Goal: Task Accomplishment & Management: Complete application form

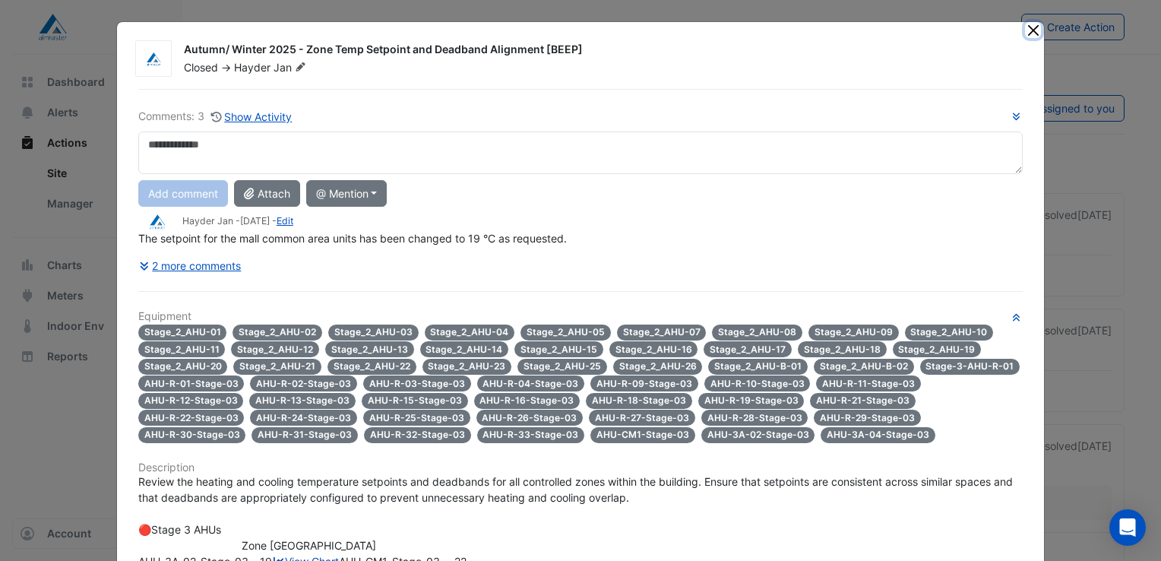
click at [1025, 29] on button "Close" at bounding box center [1033, 30] width 16 height 16
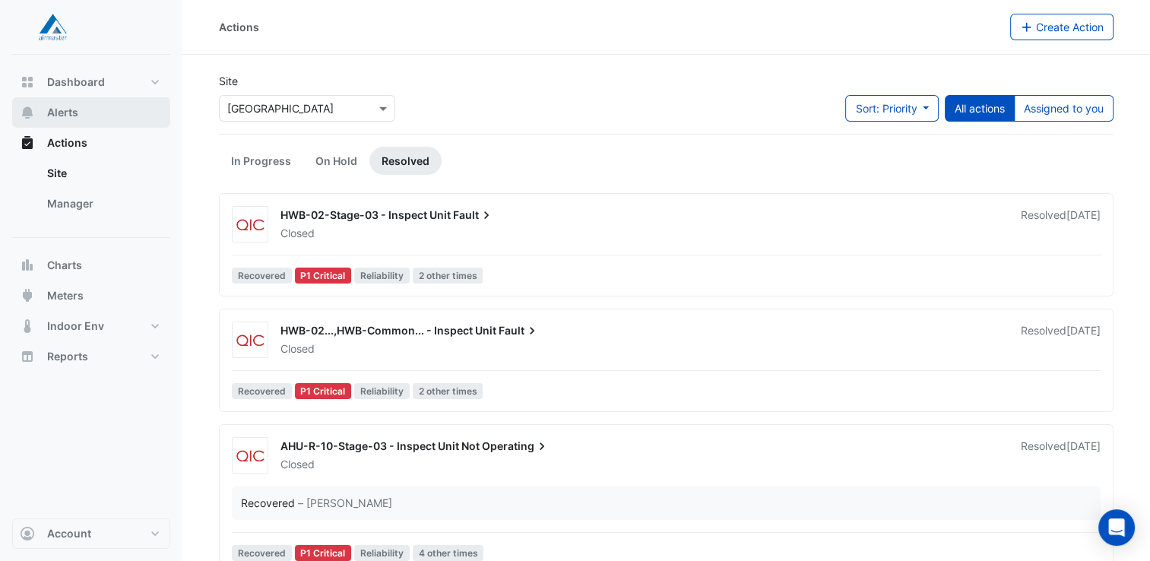
click at [62, 112] on span "Alerts" at bounding box center [62, 112] width 31 height 15
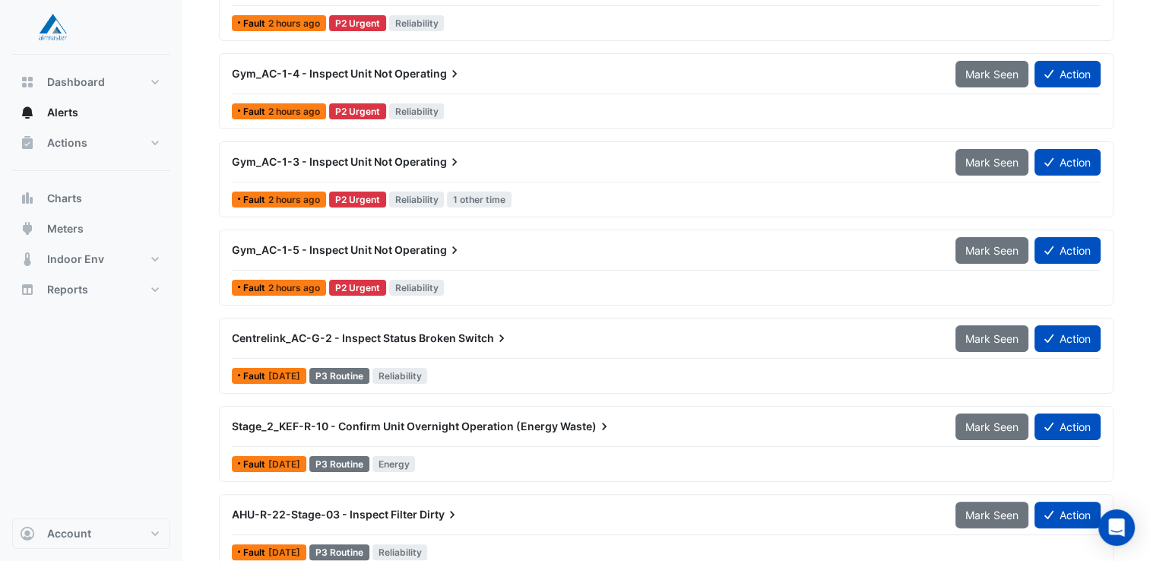
scroll to position [304, 0]
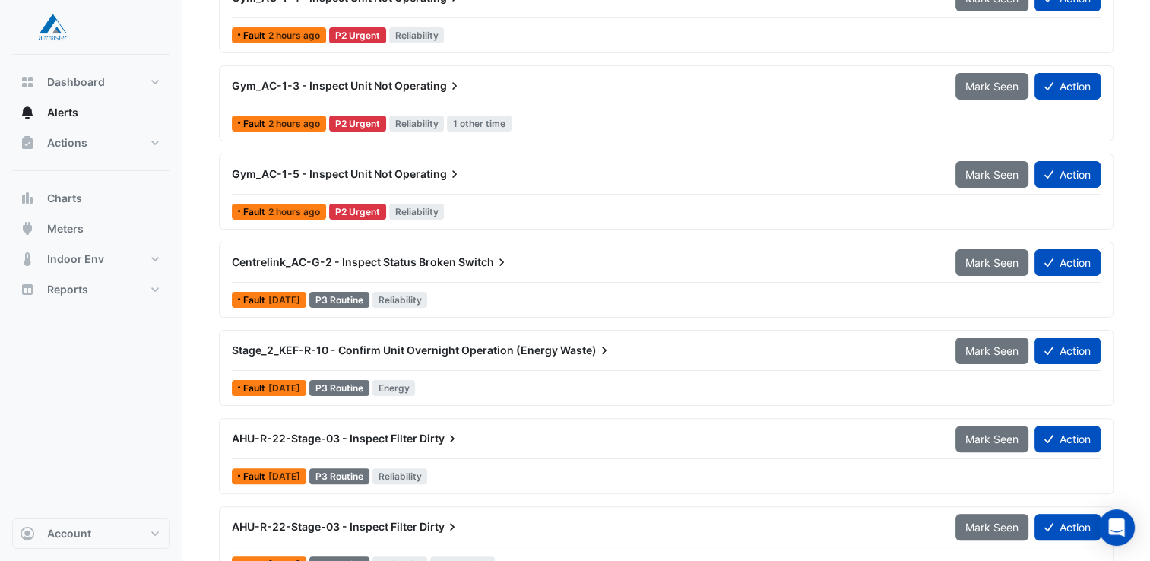
click at [337, 255] on span "Centrelink_AC-G-2 - Inspect Status Broken" at bounding box center [344, 261] width 224 height 13
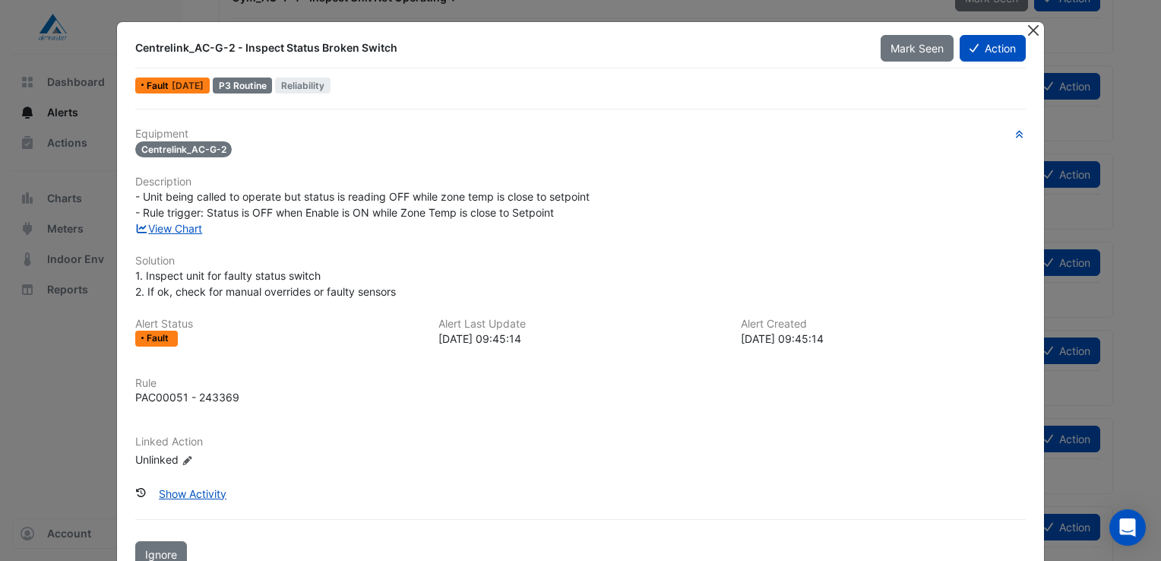
click at [1031, 34] on button "Close" at bounding box center [1033, 30] width 16 height 16
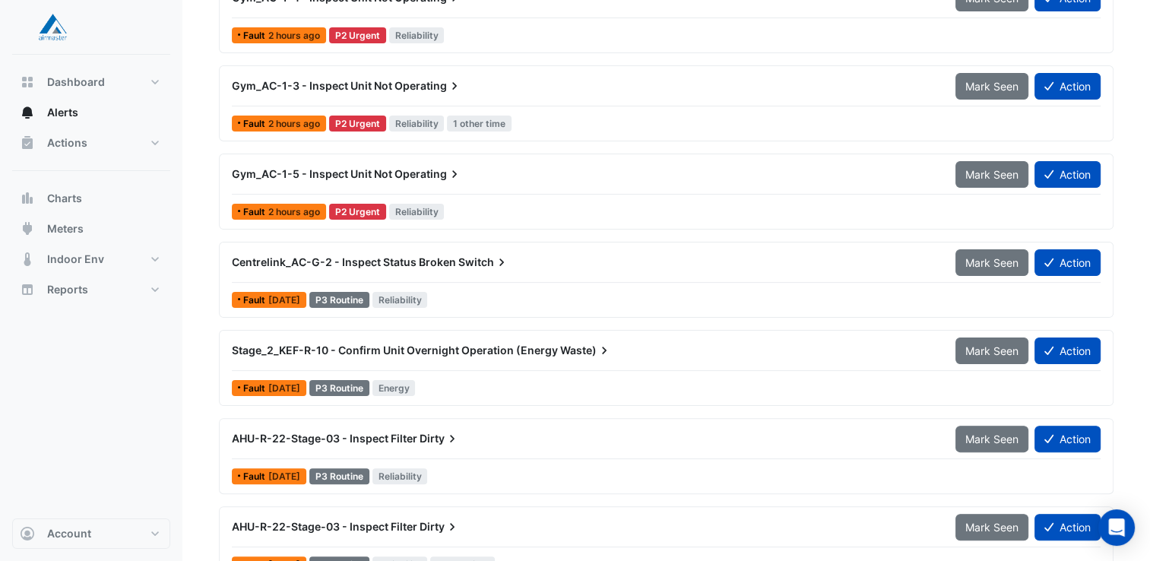
click at [322, 168] on span "Gym_AC-1-5 - Inspect Unit Not" at bounding box center [312, 173] width 160 height 13
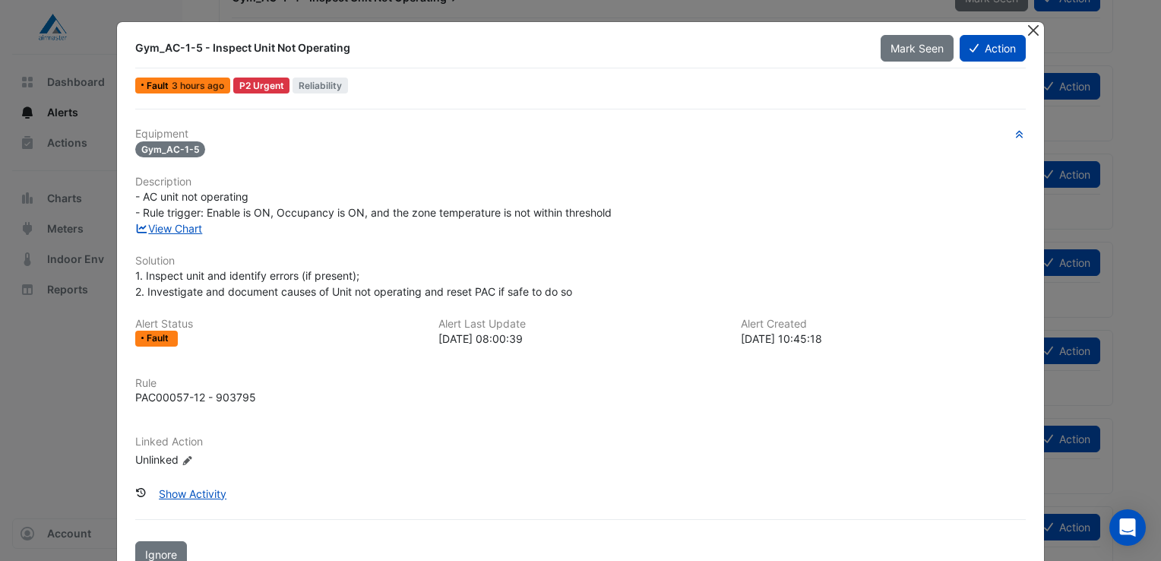
click at [1031, 30] on button "Close" at bounding box center [1033, 30] width 16 height 16
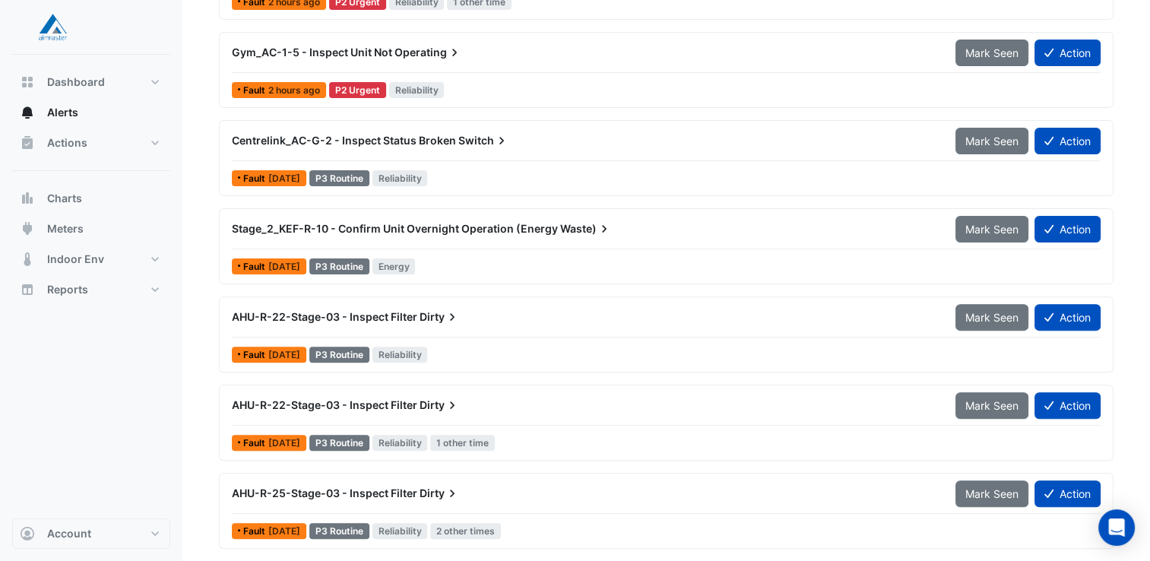
scroll to position [596, 0]
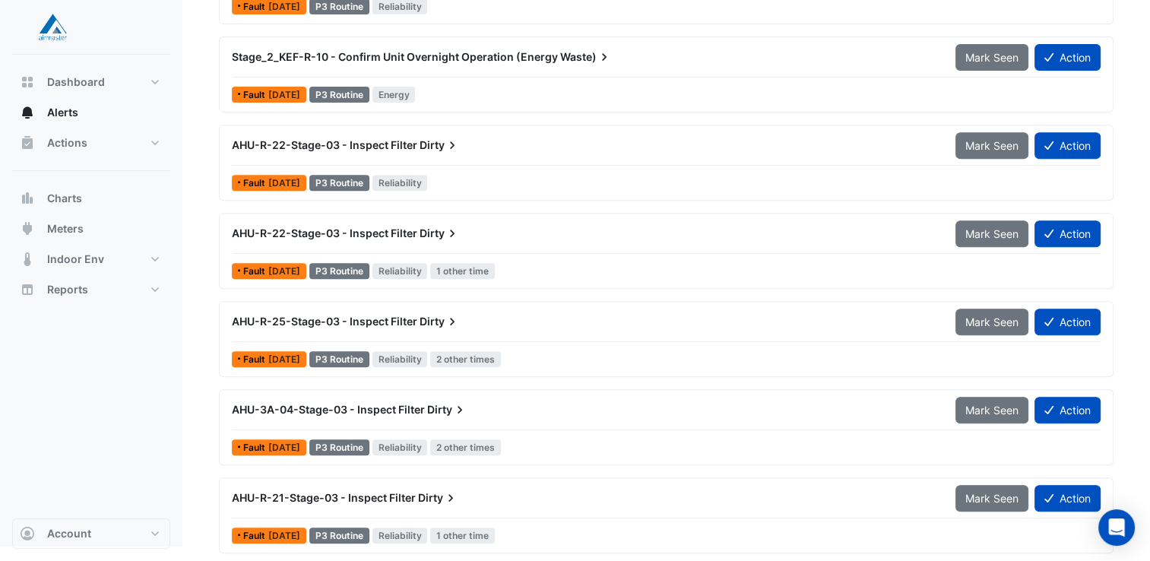
click at [379, 491] on span "AHU-R-21-Stage-03 - Inspect Filter" at bounding box center [324, 497] width 184 height 13
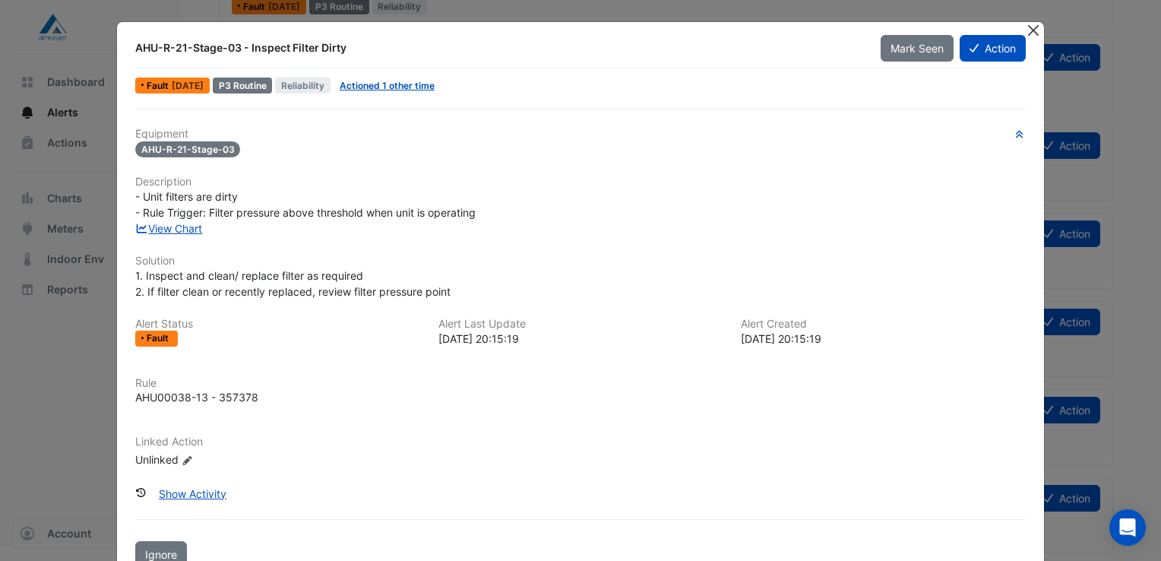
click at [1028, 31] on button "Close" at bounding box center [1033, 30] width 16 height 16
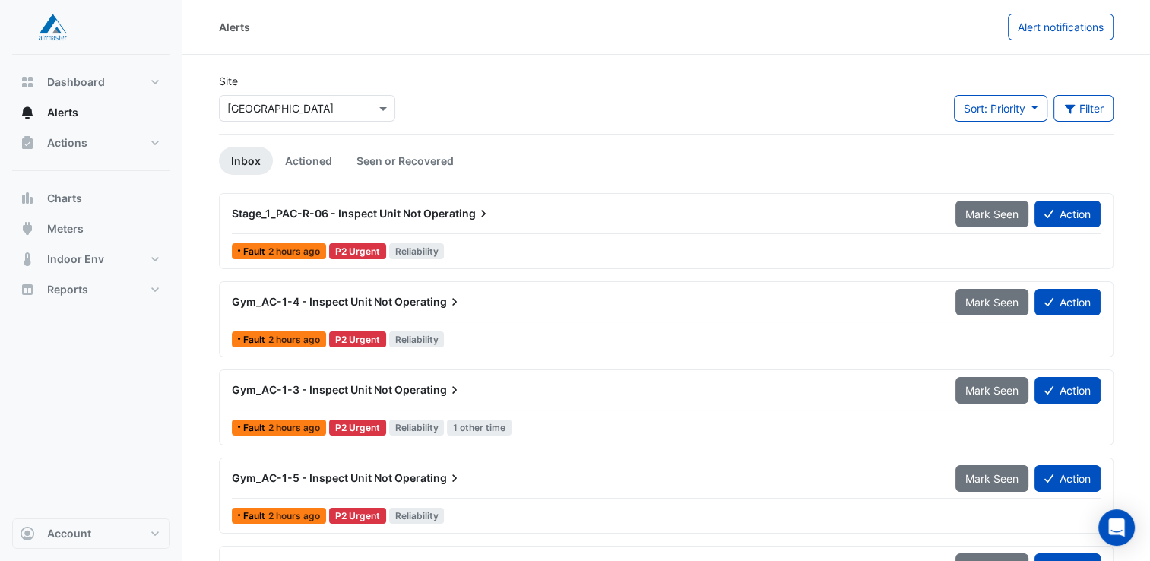
click at [336, 208] on span "Stage_1_PAC-R-06 - Inspect Unit Not" at bounding box center [326, 213] width 189 height 13
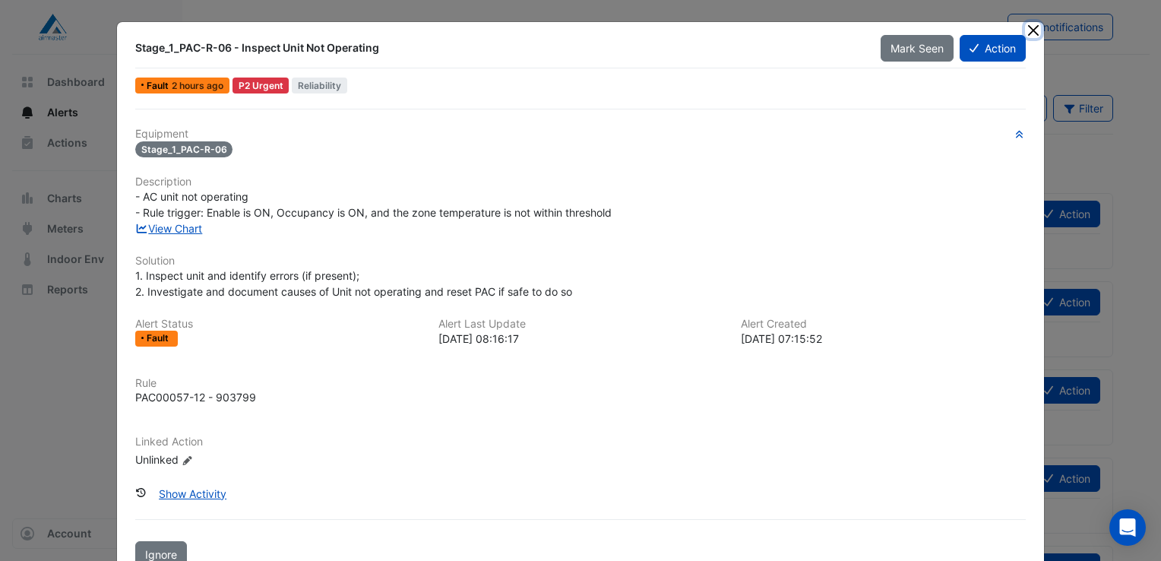
click at [1029, 32] on button "Close" at bounding box center [1033, 30] width 16 height 16
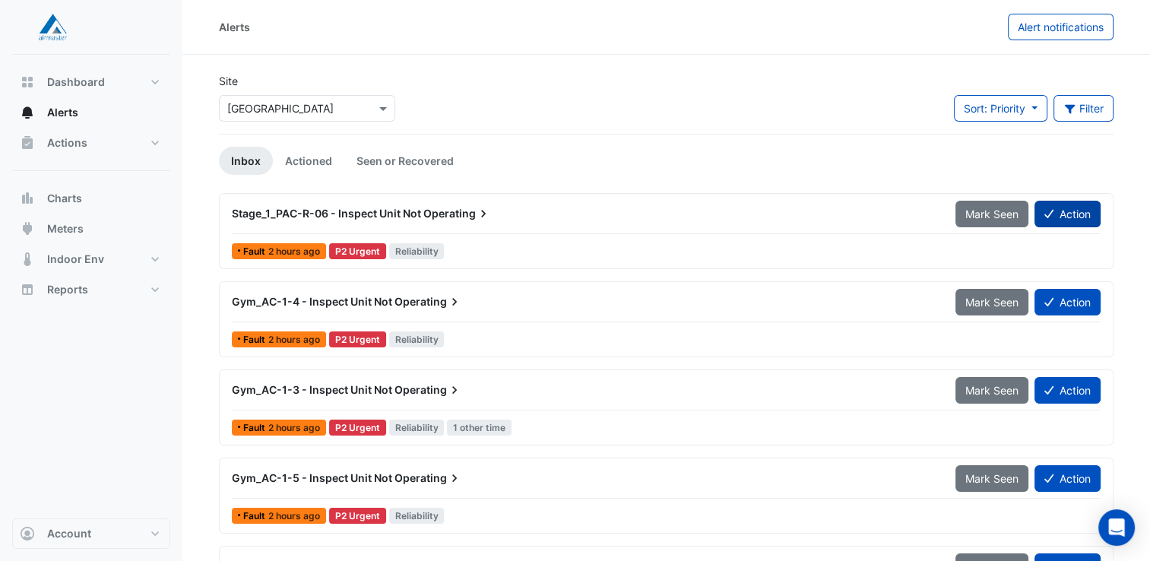
click at [1068, 211] on button "Action" at bounding box center [1067, 214] width 66 height 27
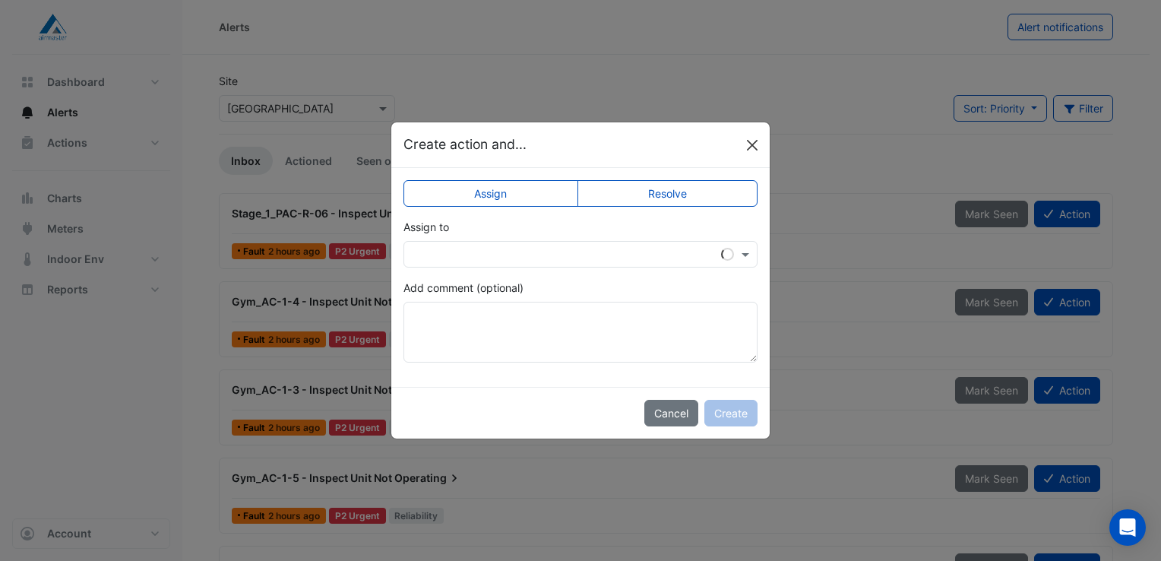
click at [749, 145] on button "Close" at bounding box center [752, 145] width 23 height 23
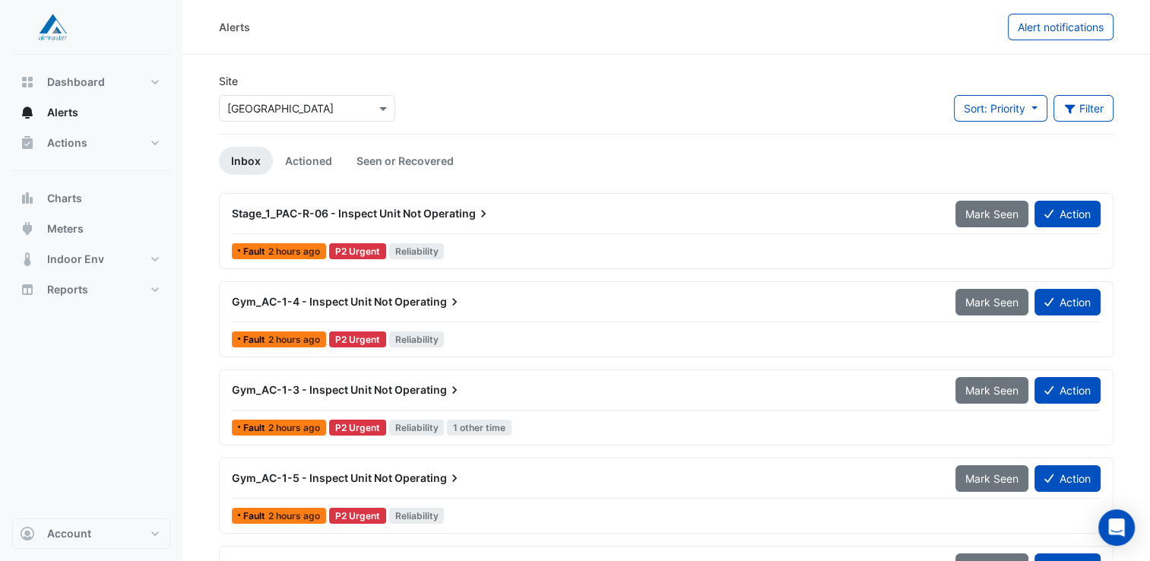
click at [364, 208] on span "Stage_1_PAC-R-06 - Inspect Unit Not" at bounding box center [326, 213] width 189 height 13
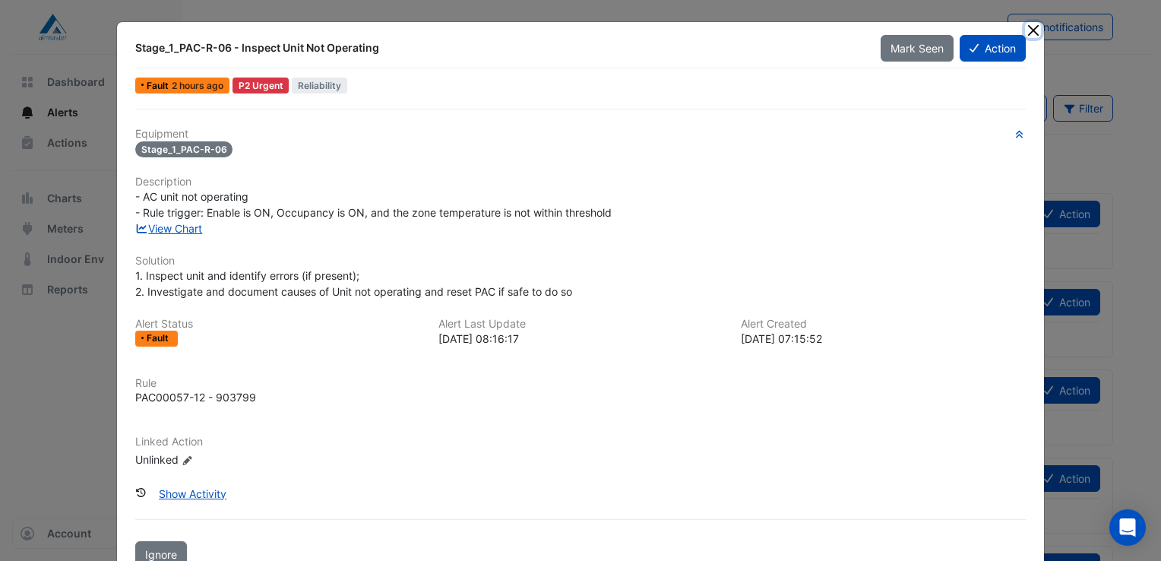
click at [1031, 30] on button "Close" at bounding box center [1033, 30] width 16 height 16
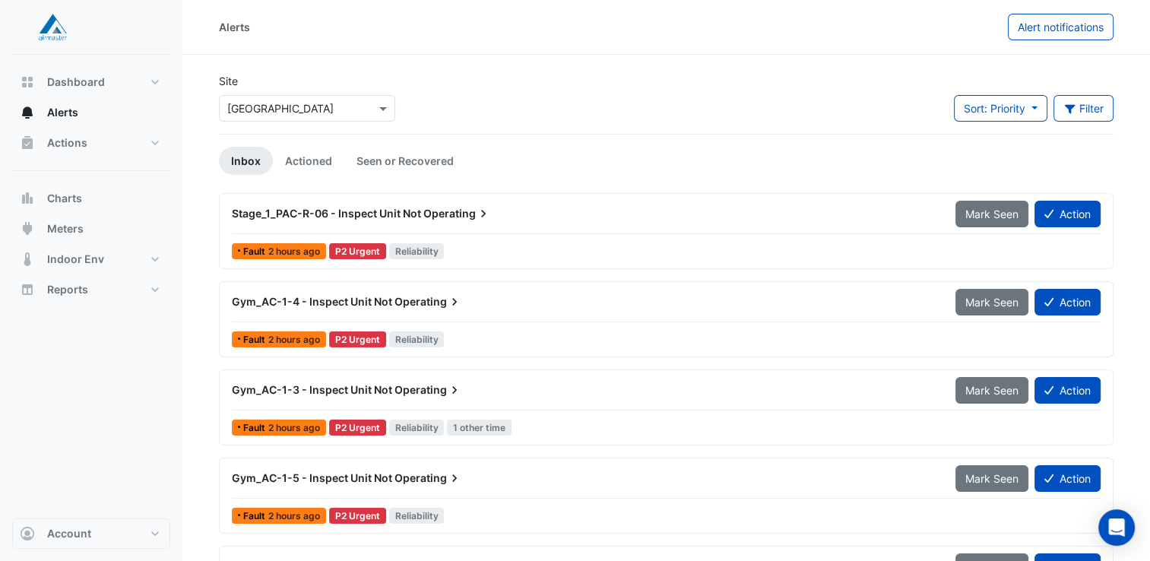
click at [402, 208] on span "Stage_1_PAC-R-06 - Inspect Unit Not" at bounding box center [326, 213] width 189 height 13
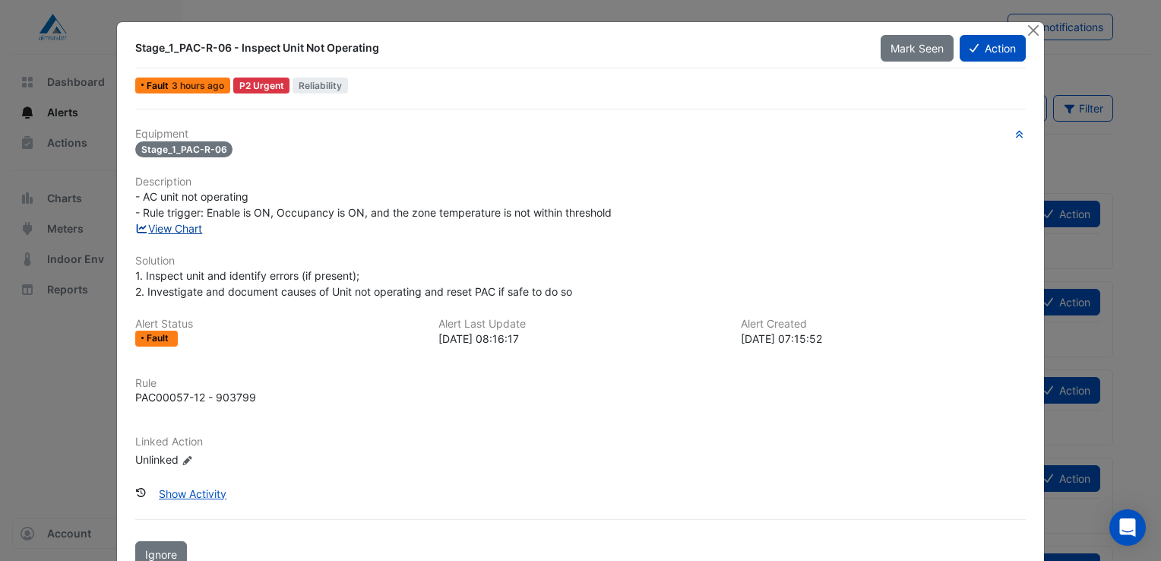
click at [157, 230] on link "View Chart" at bounding box center [169, 228] width 68 height 13
click at [985, 49] on button "Action" at bounding box center [993, 48] width 66 height 27
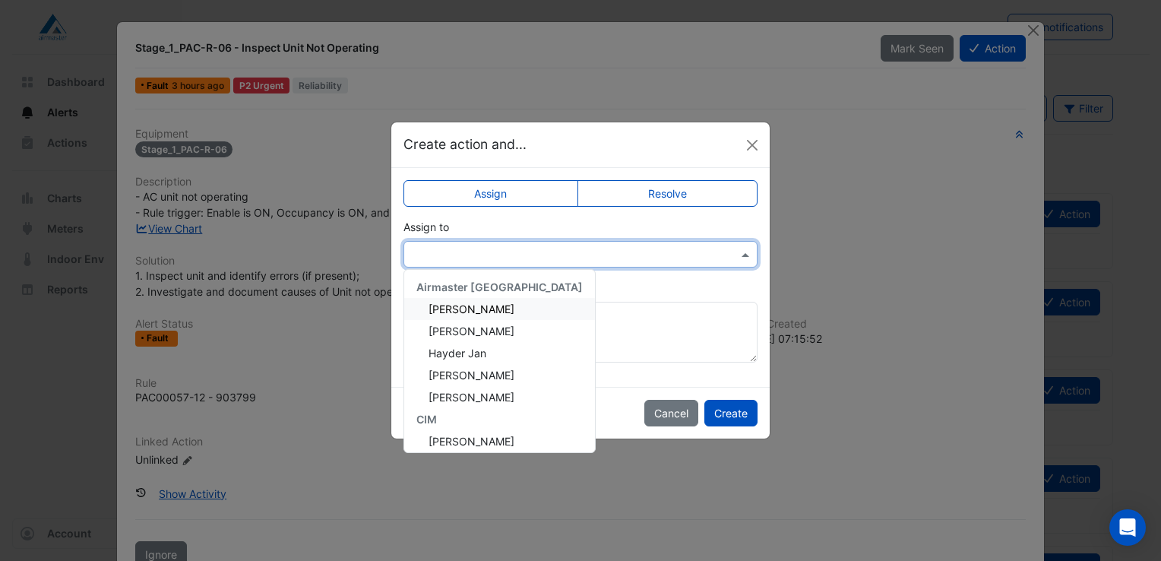
click at [745, 256] on span at bounding box center [747, 254] width 19 height 16
click at [745, 256] on div at bounding box center [581, 254] width 354 height 27
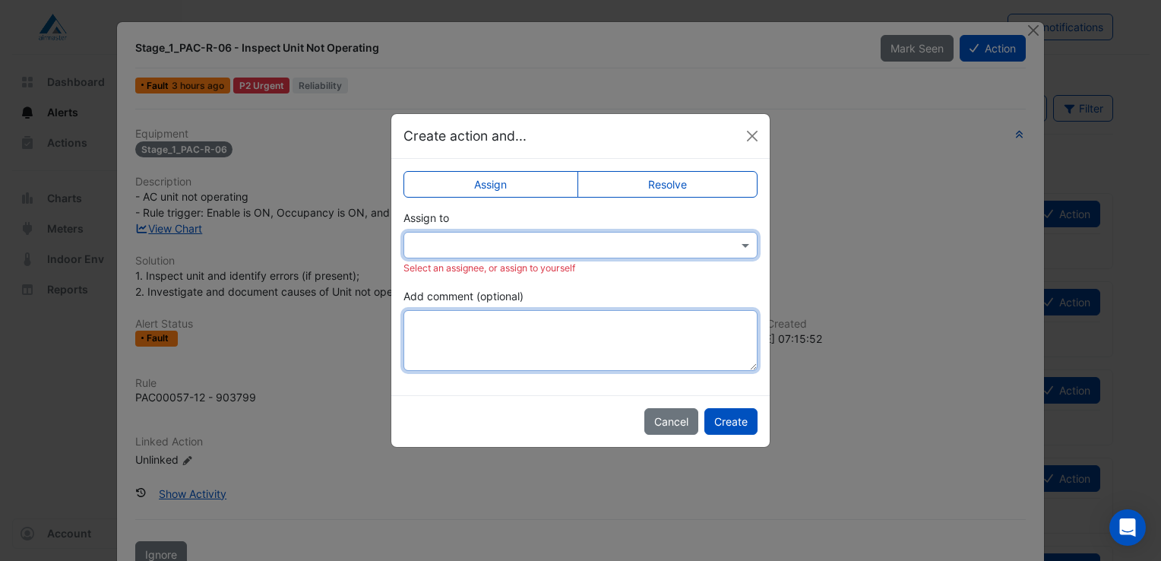
click at [445, 321] on textarea "Add comment (optional)" at bounding box center [581, 340] width 354 height 61
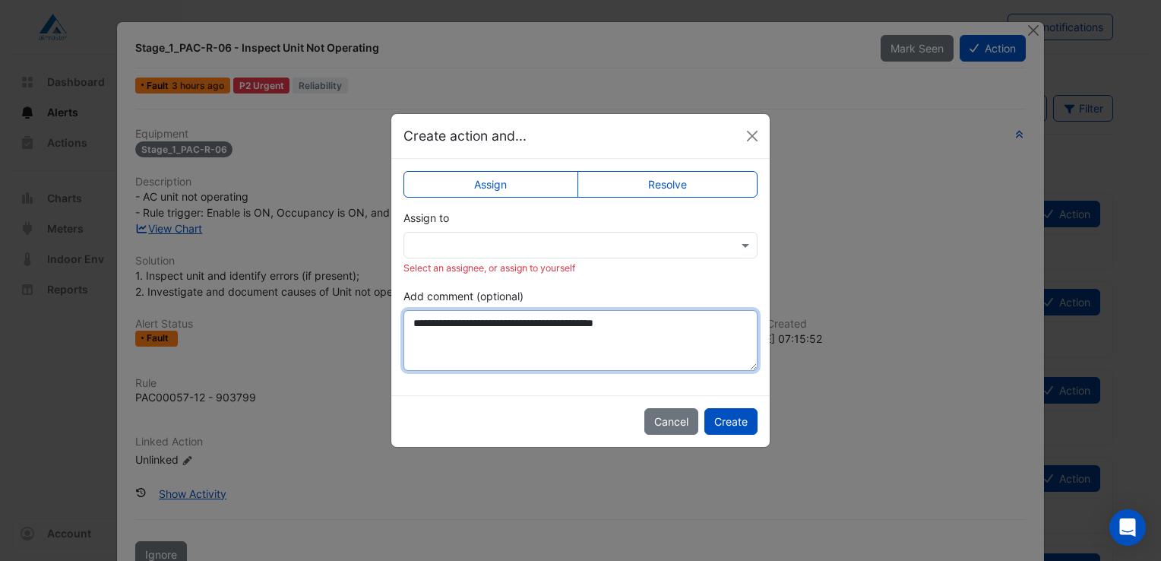
click at [438, 326] on textarea "**********" at bounding box center [581, 340] width 354 height 61
click at [672, 324] on textarea "**********" at bounding box center [581, 340] width 354 height 61
click at [450, 340] on textarea "**********" at bounding box center [581, 340] width 354 height 61
click at [578, 341] on textarea "**********" at bounding box center [581, 340] width 354 height 61
type textarea "**********"
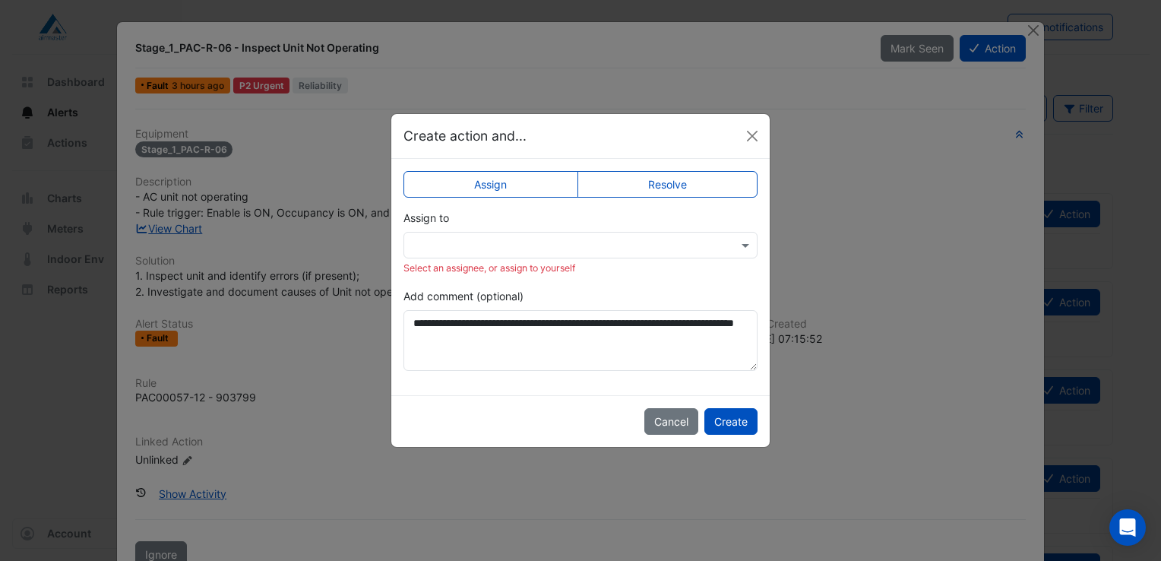
click at [660, 180] on label "Resolve" at bounding box center [668, 184] width 181 height 27
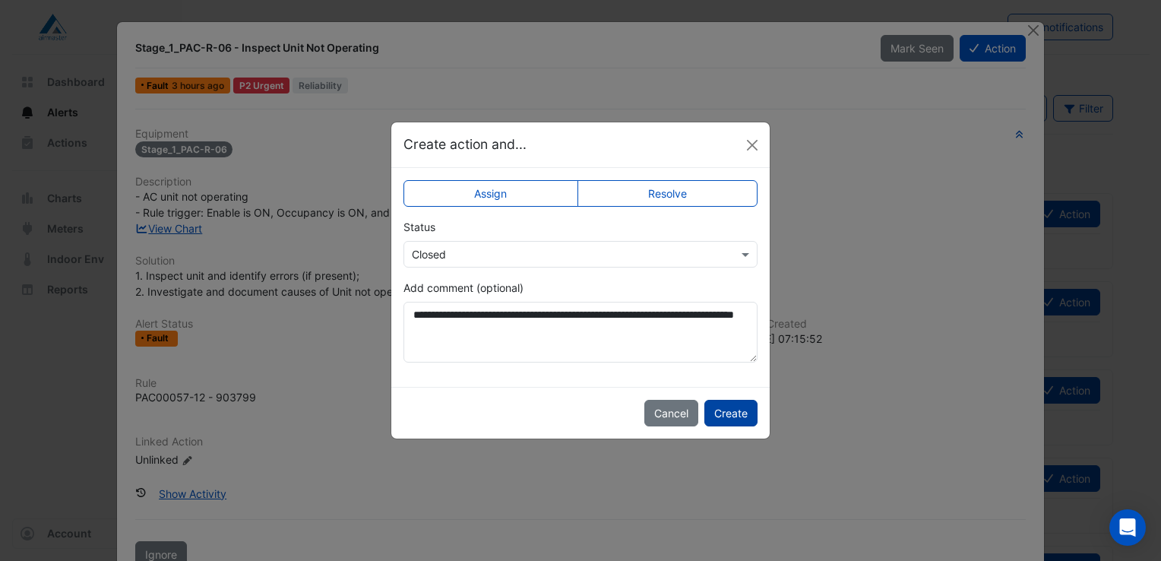
click at [730, 413] on button "Create" at bounding box center [731, 413] width 53 height 27
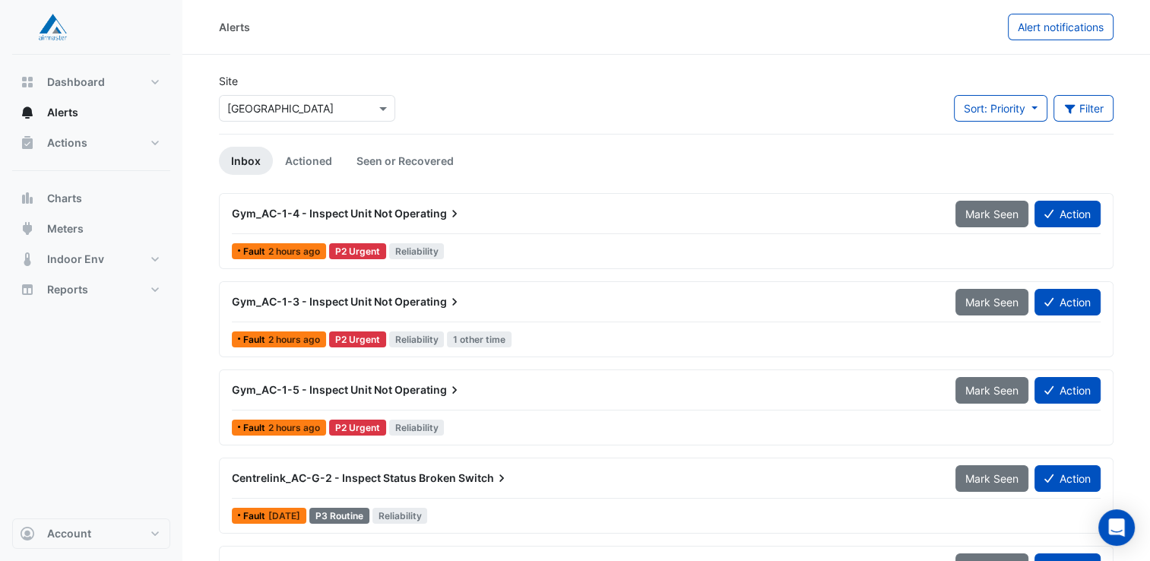
click at [480, 214] on div "Gym_AC-1-4 - Inspect Unit Not Operating" at bounding box center [584, 213] width 705 height 15
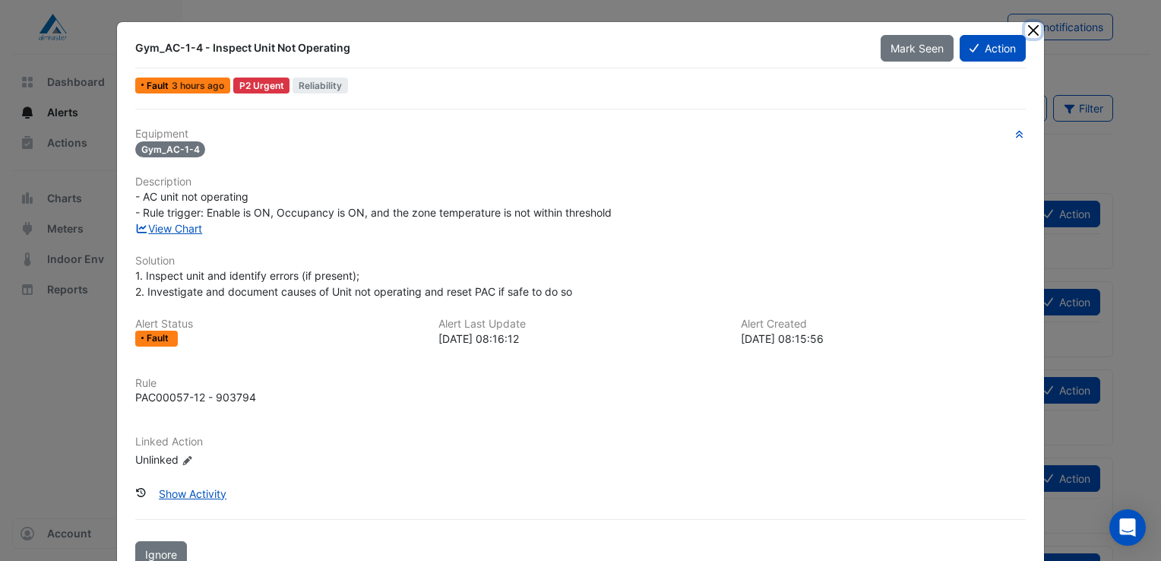
click at [1028, 32] on button "Close" at bounding box center [1033, 30] width 16 height 16
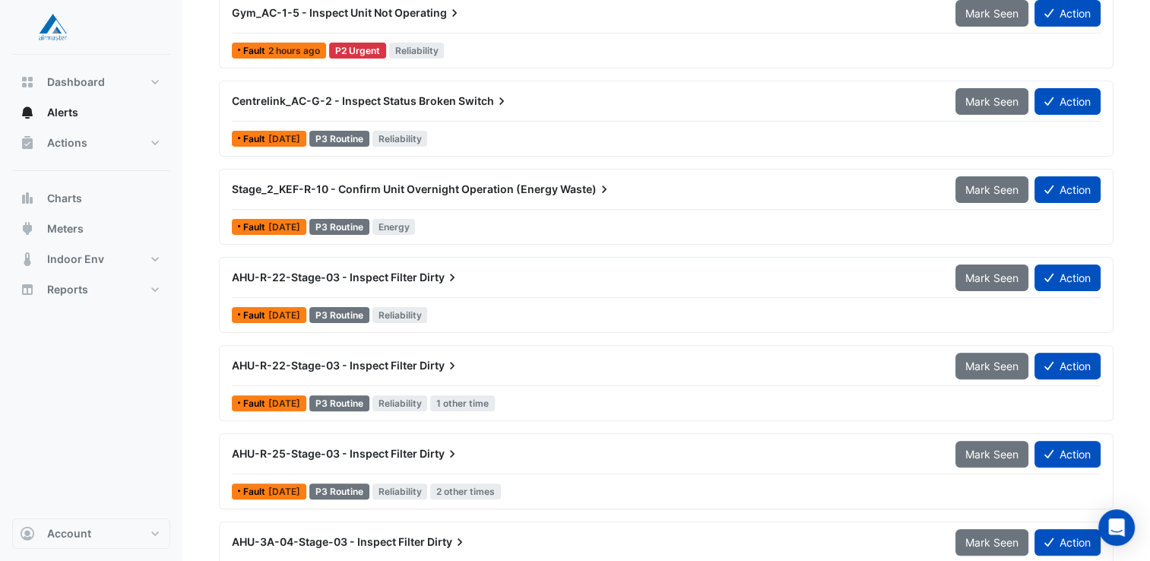
scroll to position [380, 0]
